Goal: Task Accomplishment & Management: Use online tool/utility

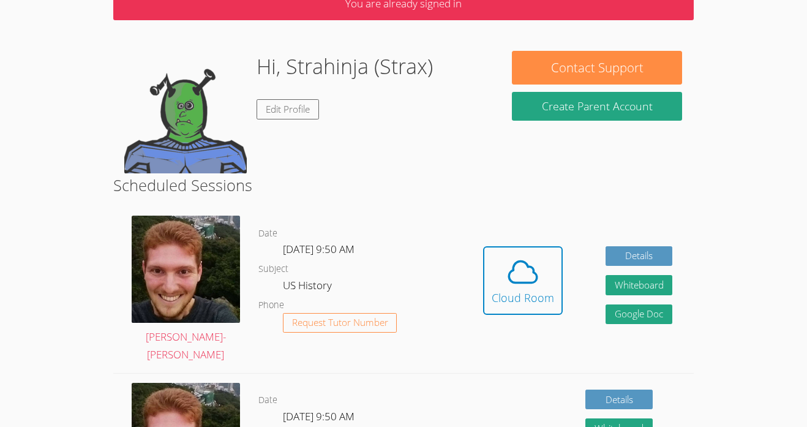
scroll to position [67, 0]
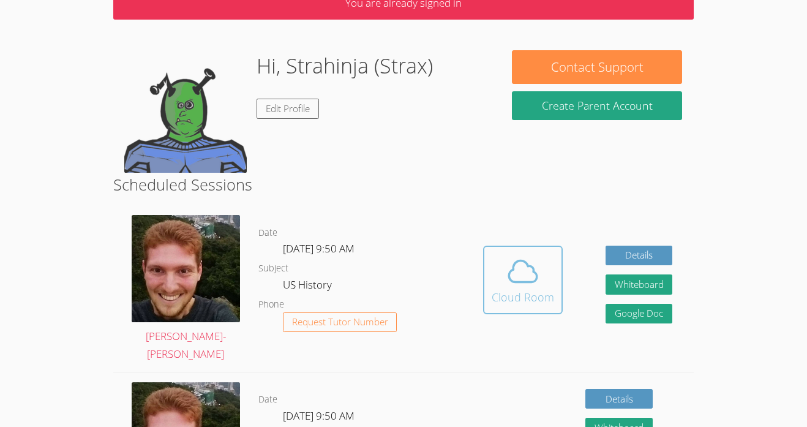
click at [541, 272] on span at bounding box center [523, 271] width 62 height 34
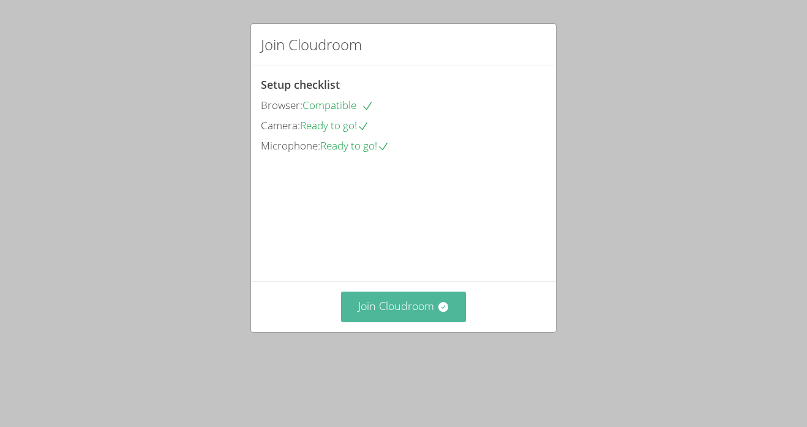
click at [383, 321] on button "Join Cloudroom" at bounding box center [404, 306] width 126 height 30
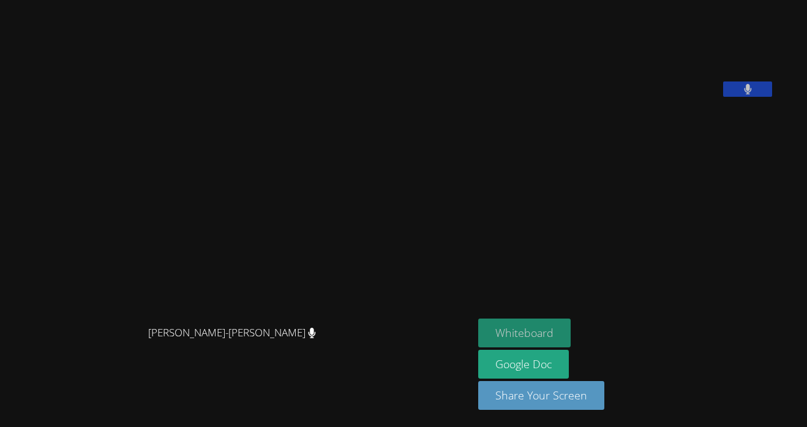
click at [556, 342] on button "Whiteboard" at bounding box center [524, 332] width 92 height 29
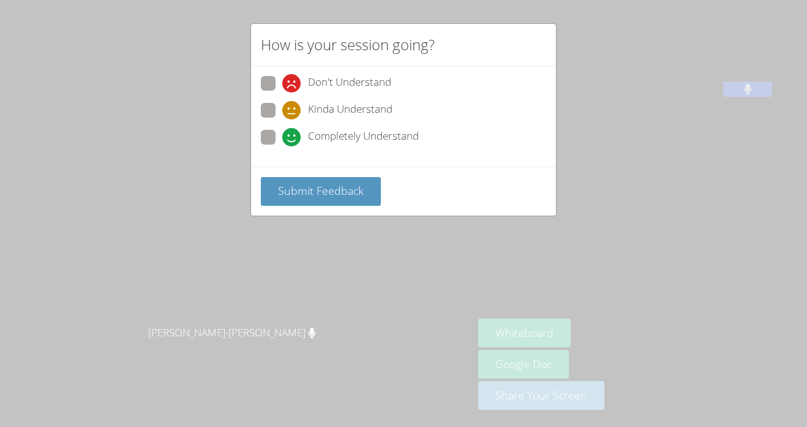
click at [323, 138] on span "Completely Understand" at bounding box center [363, 137] width 111 height 18
click at [293, 138] on input "Completely Understand" at bounding box center [287, 135] width 10 height 10
radio input "true"
click at [313, 185] on span "Submit Feedback" at bounding box center [321, 190] width 86 height 15
